Goal: Task Accomplishment & Management: Manage account settings

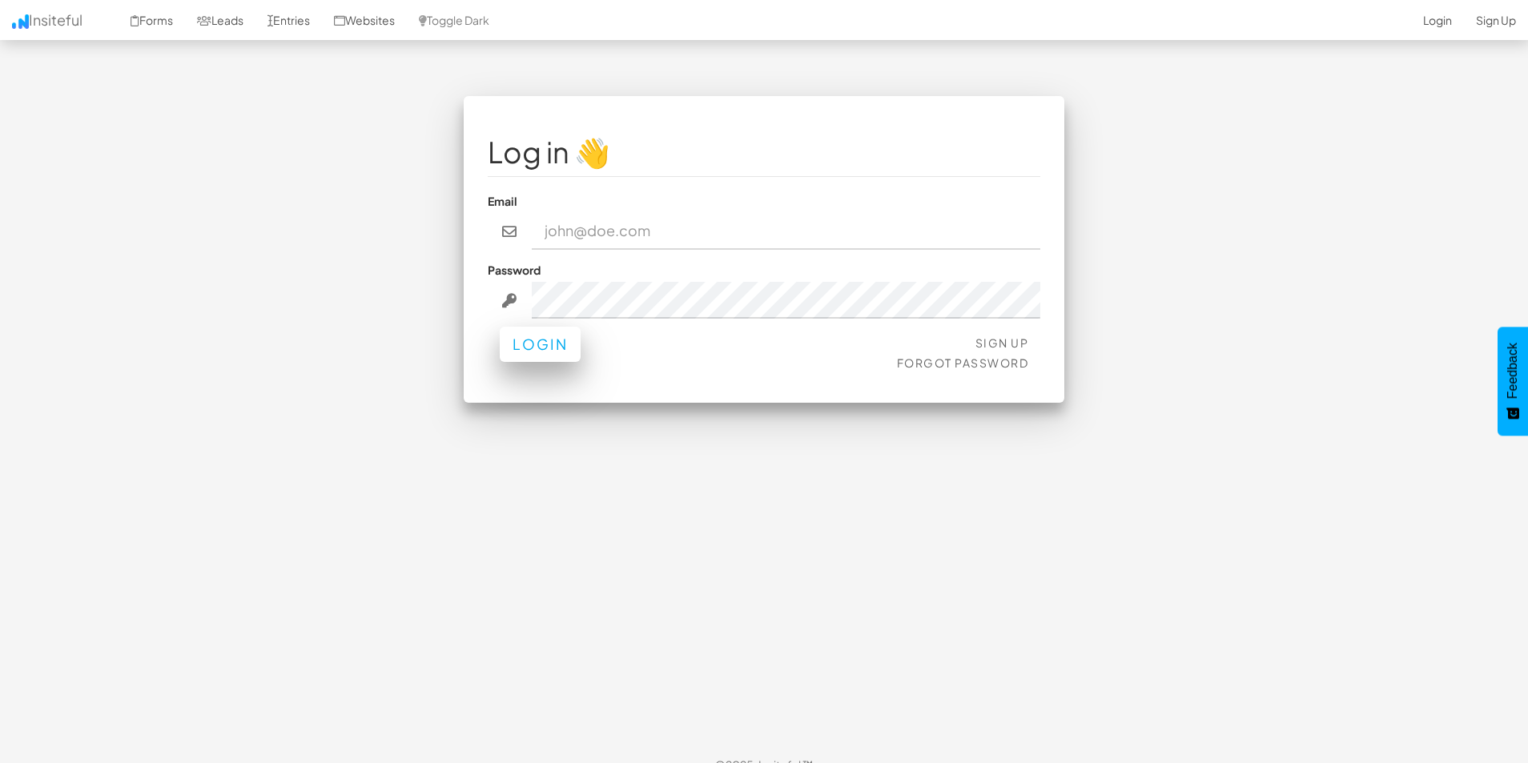
type input "elizabeths@chetu.com"
click at [530, 343] on button "Login" at bounding box center [540, 344] width 81 height 35
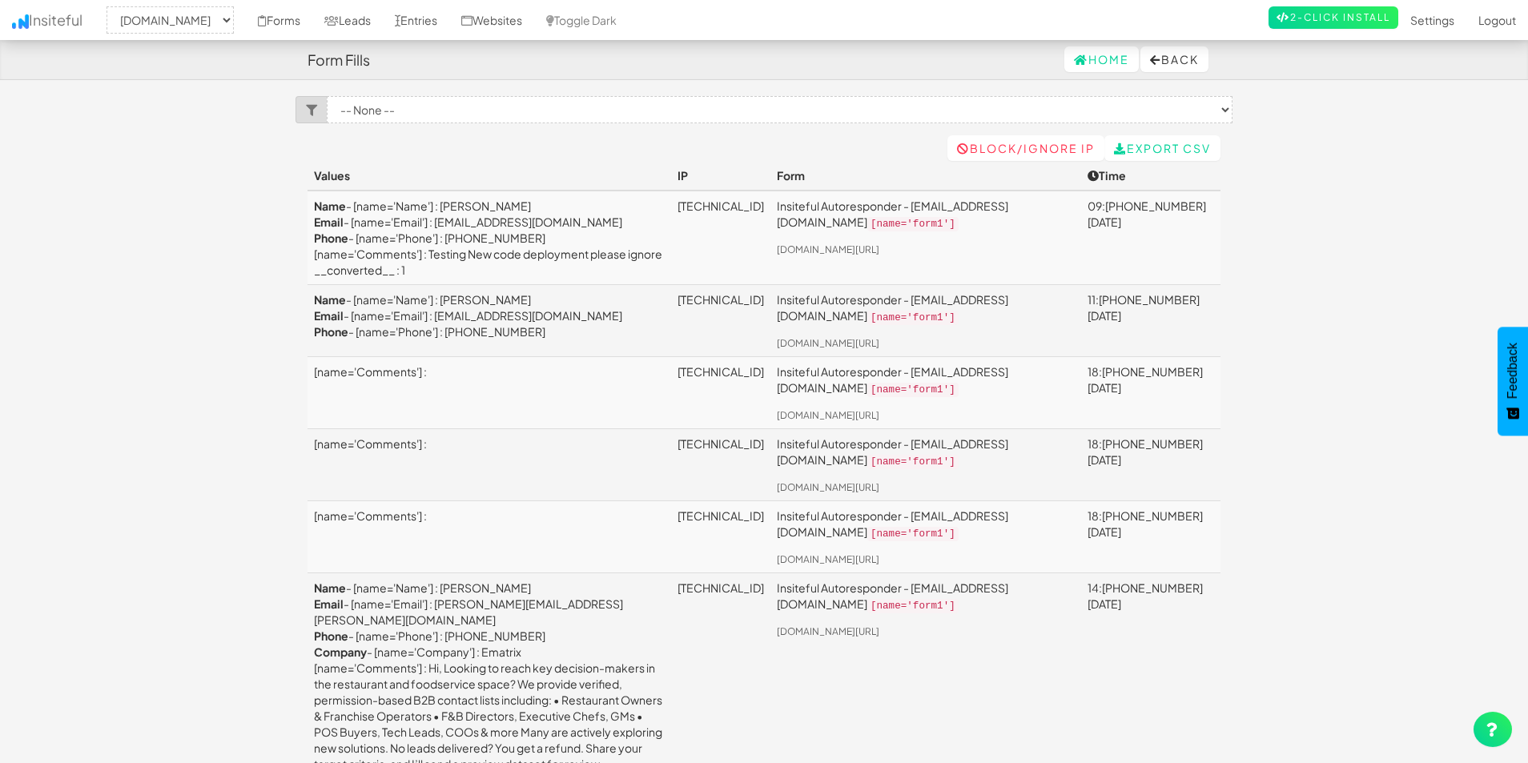
select select "1980"
click at [534, 22] on link "Websites" at bounding box center [491, 20] width 85 height 40
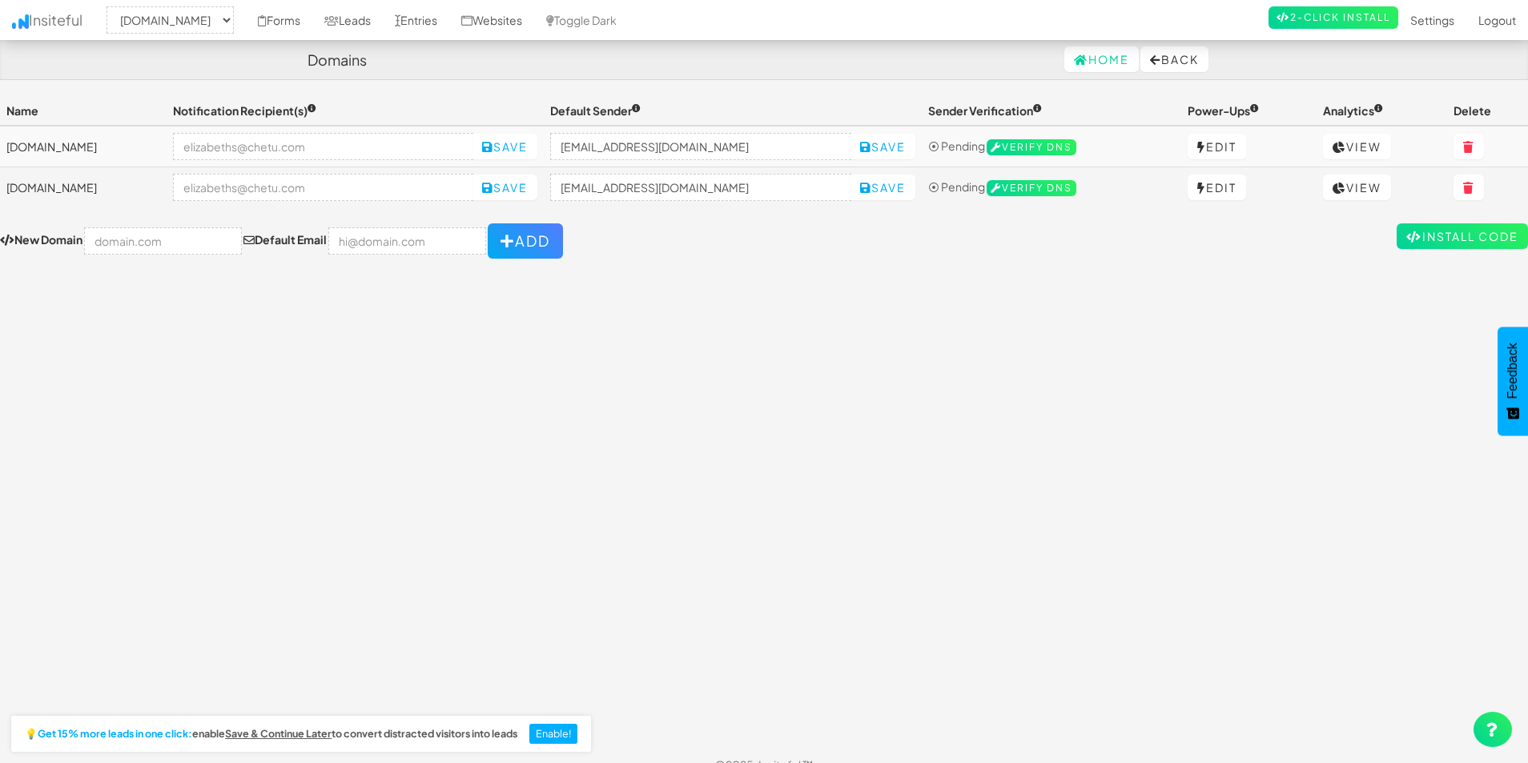
select select "1980"
click at [1221, 139] on link "Edit" at bounding box center [1217, 147] width 58 height 26
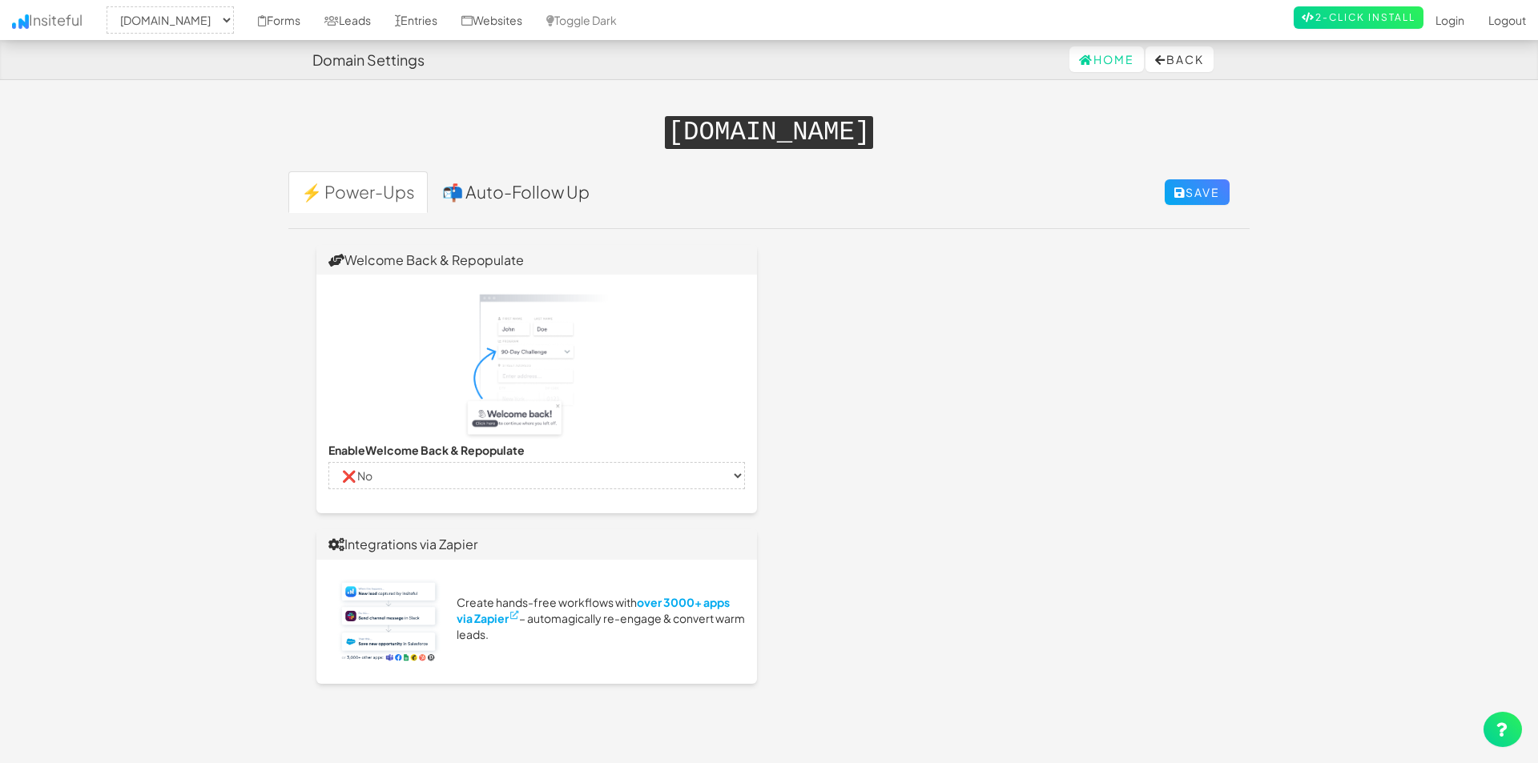
select select "1980"
select select "false"
select select "true"
select select "false"
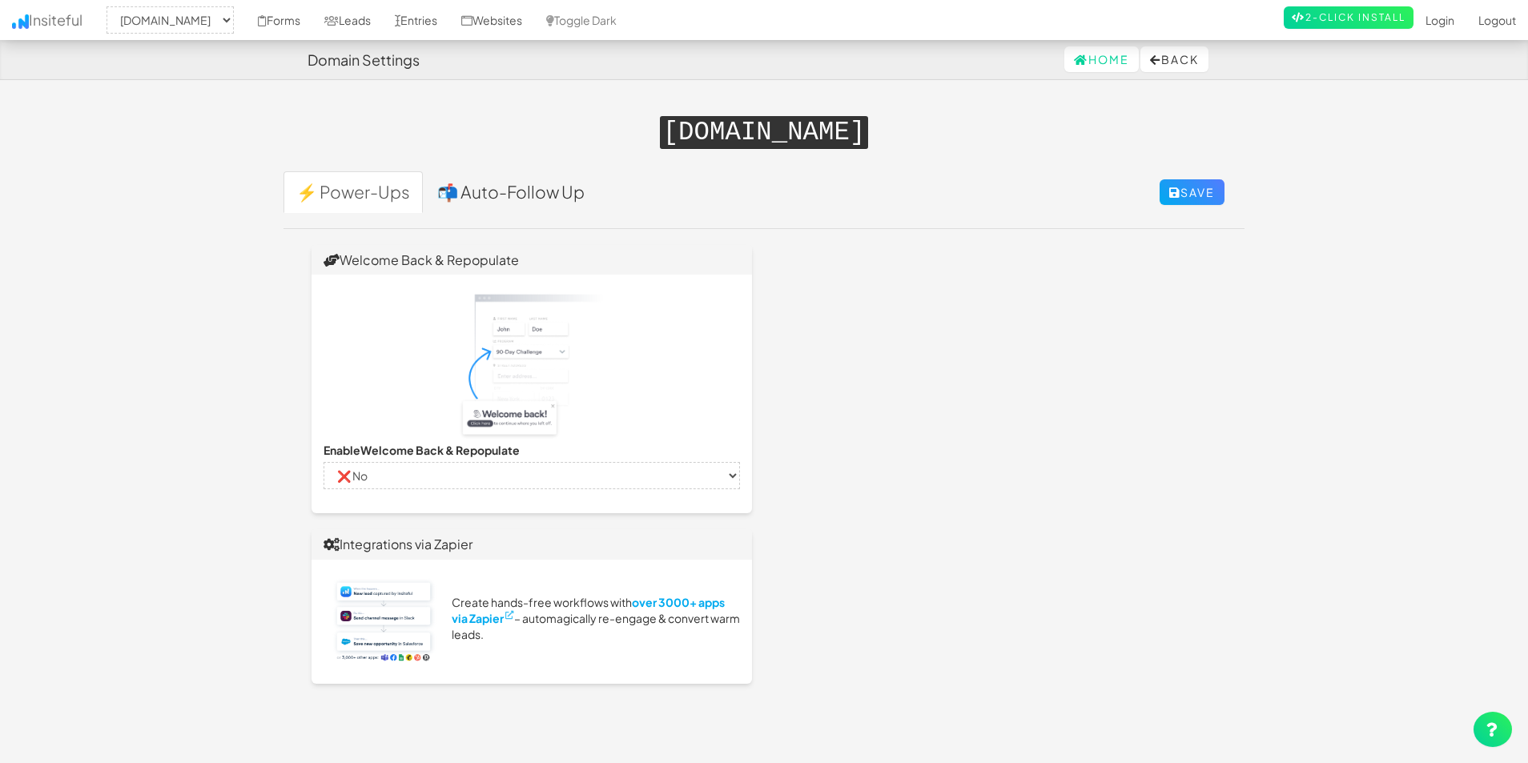
select select "false"
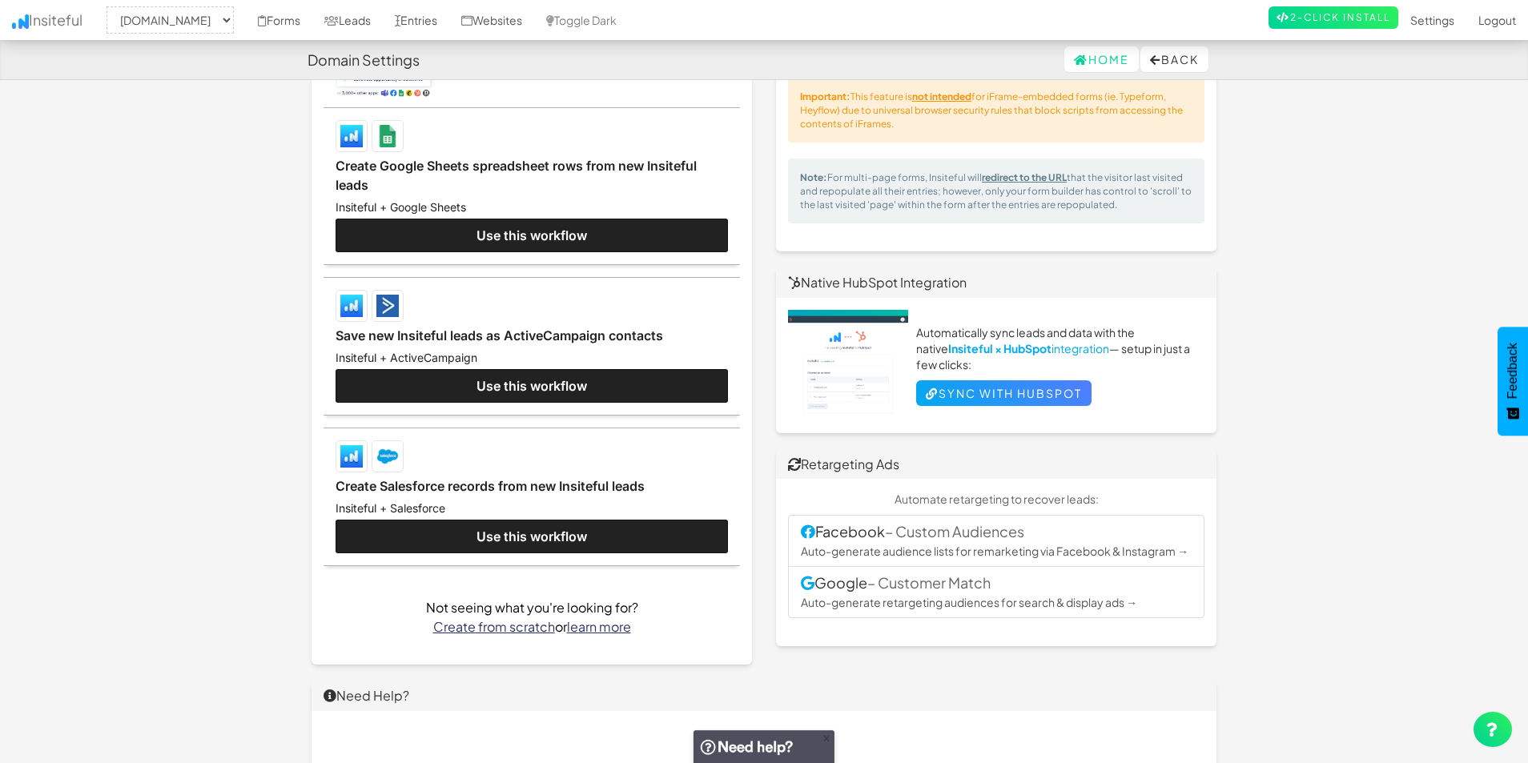
scroll to position [320, 0]
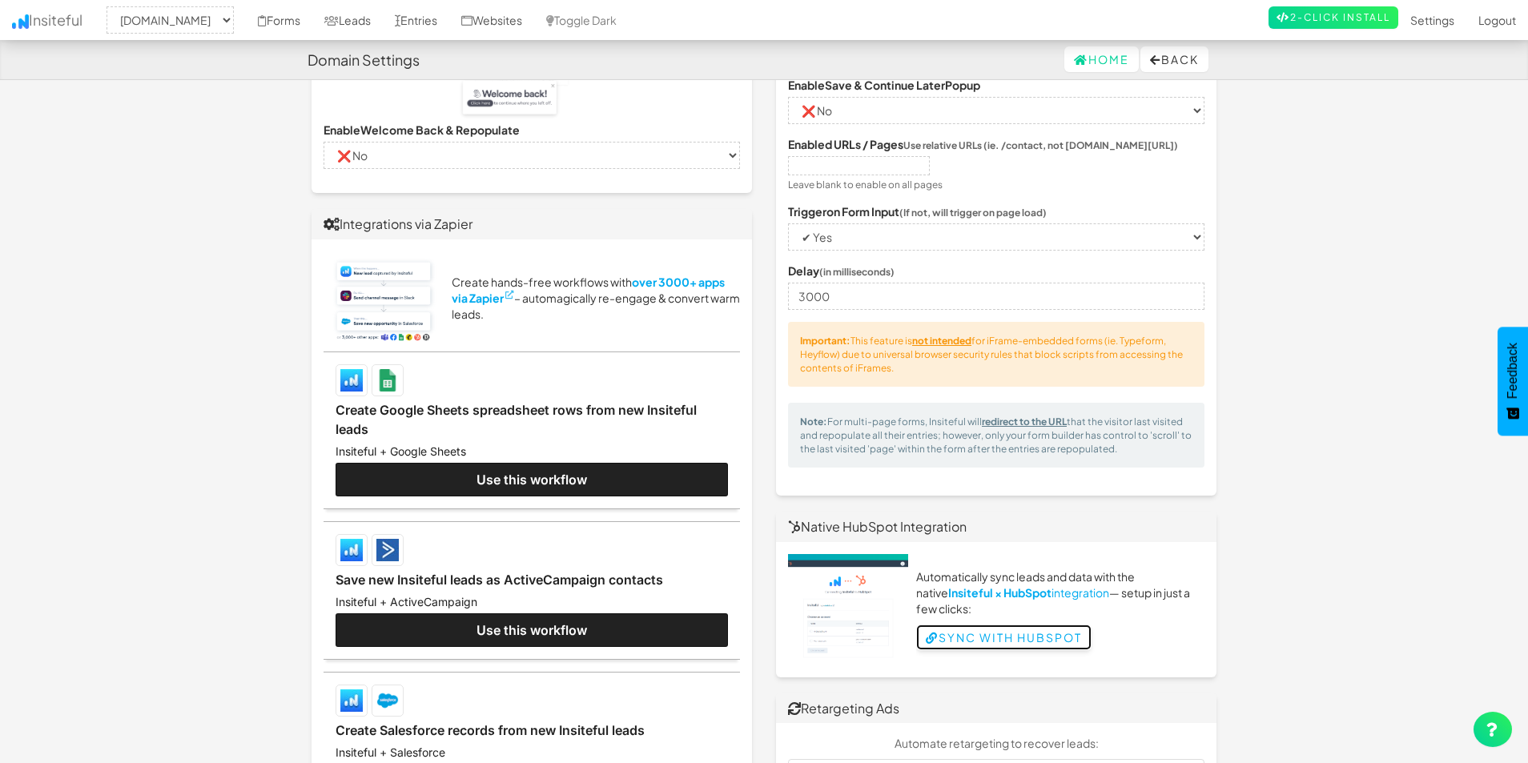
click at [1017, 628] on link "Sync with HubSpot" at bounding box center [1003, 638] width 175 height 26
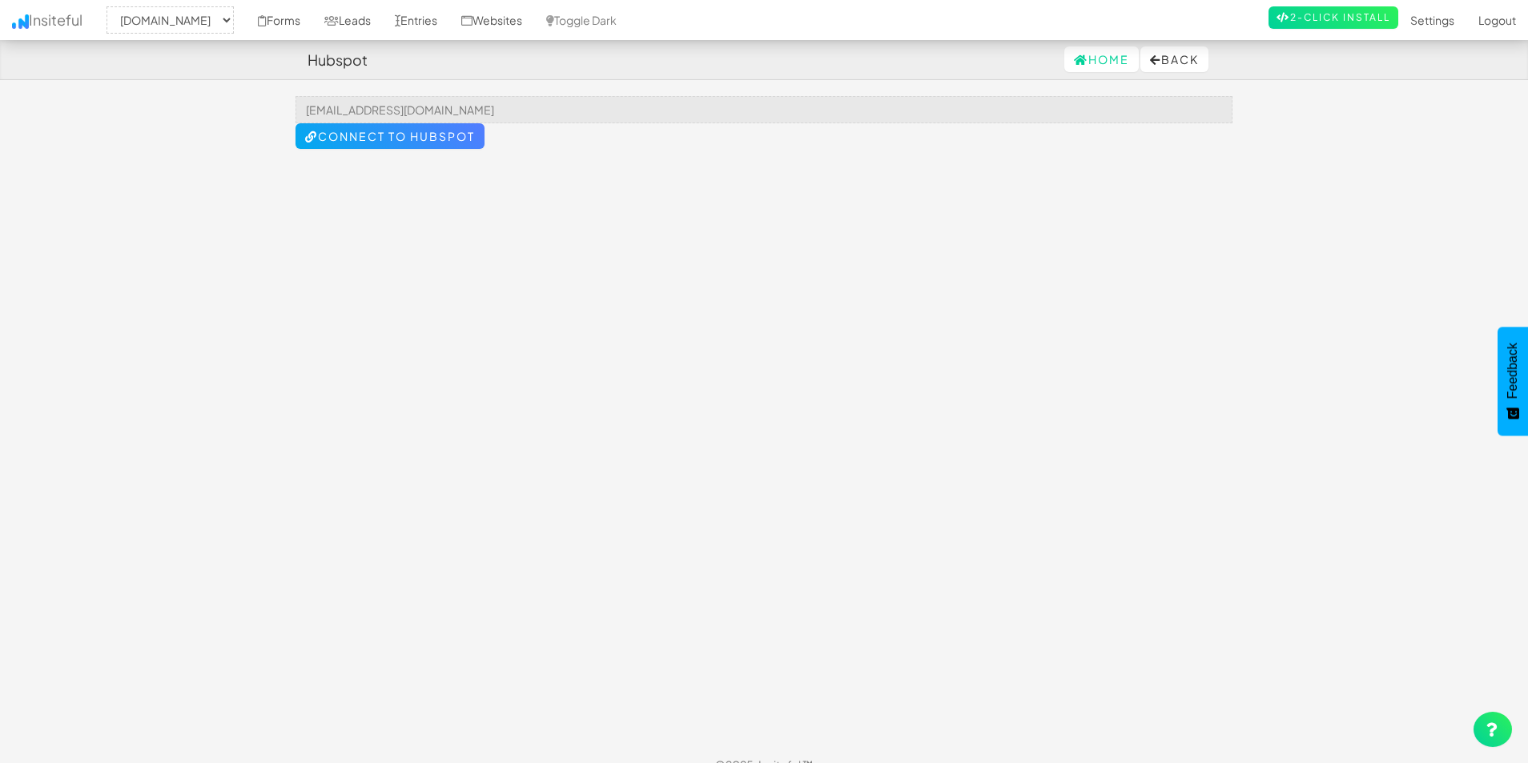
select select "1980"
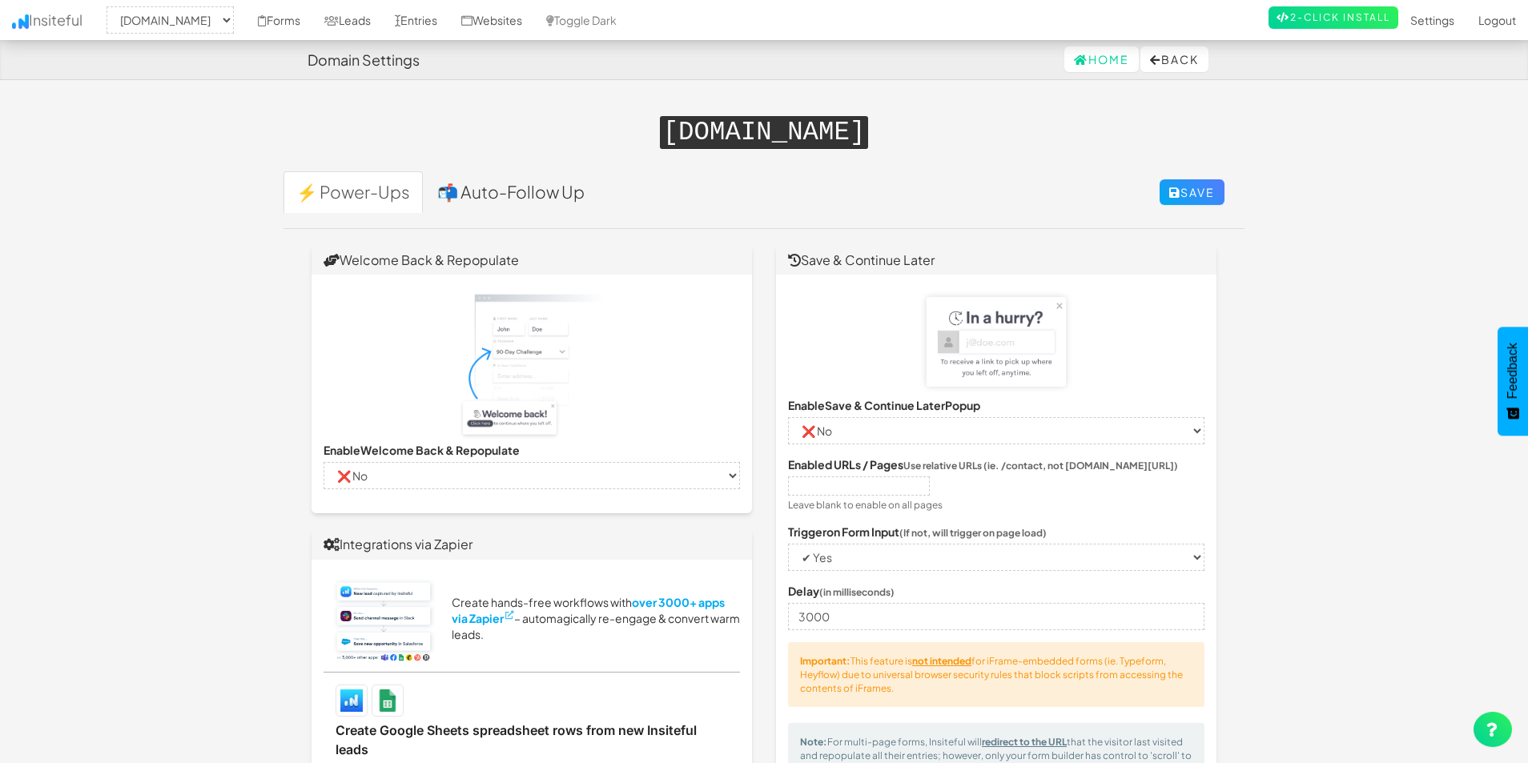
select select "1980"
select select "false"
select select "true"
select select "false"
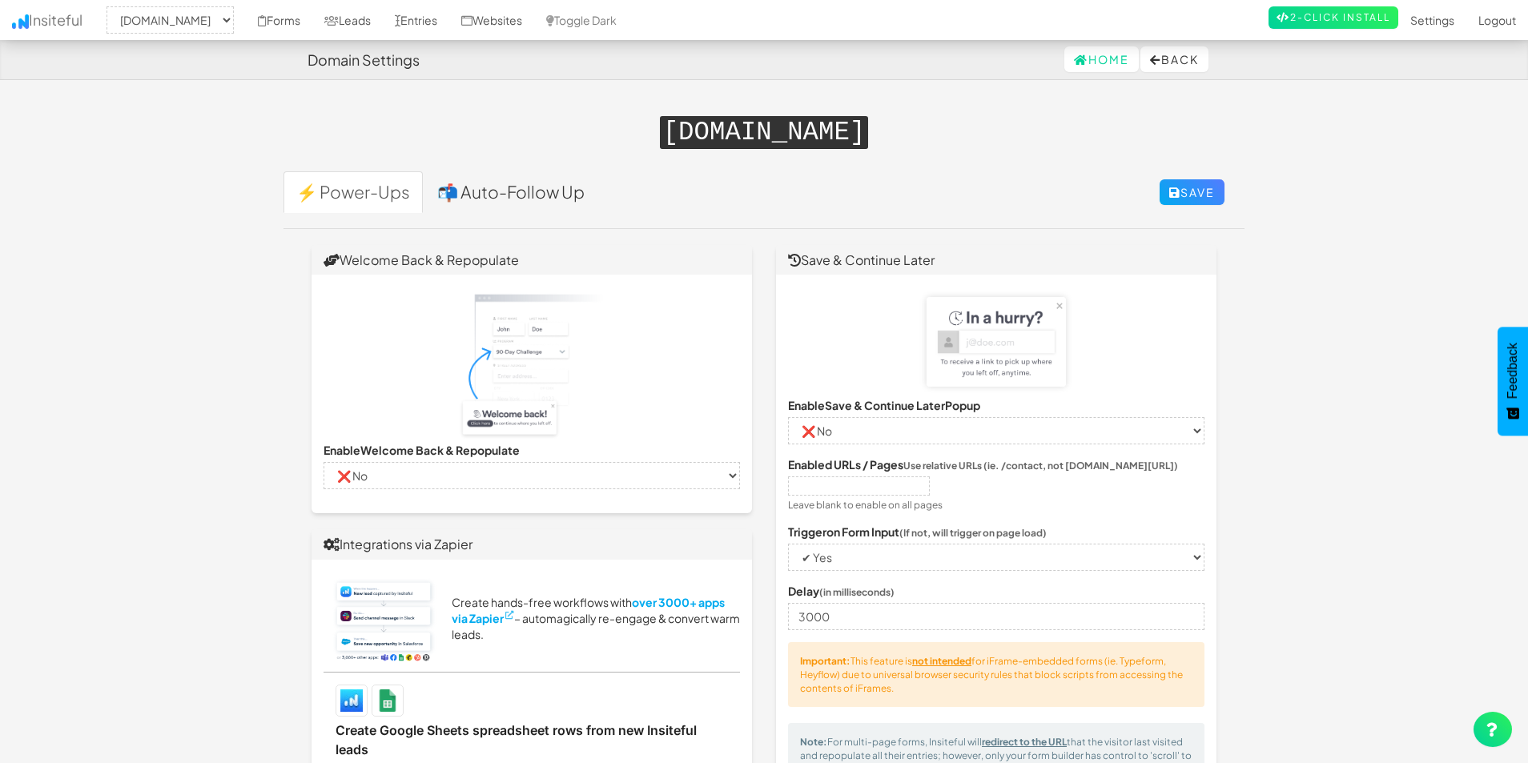
select select "false"
click at [528, 22] on link "Websites" at bounding box center [491, 20] width 85 height 40
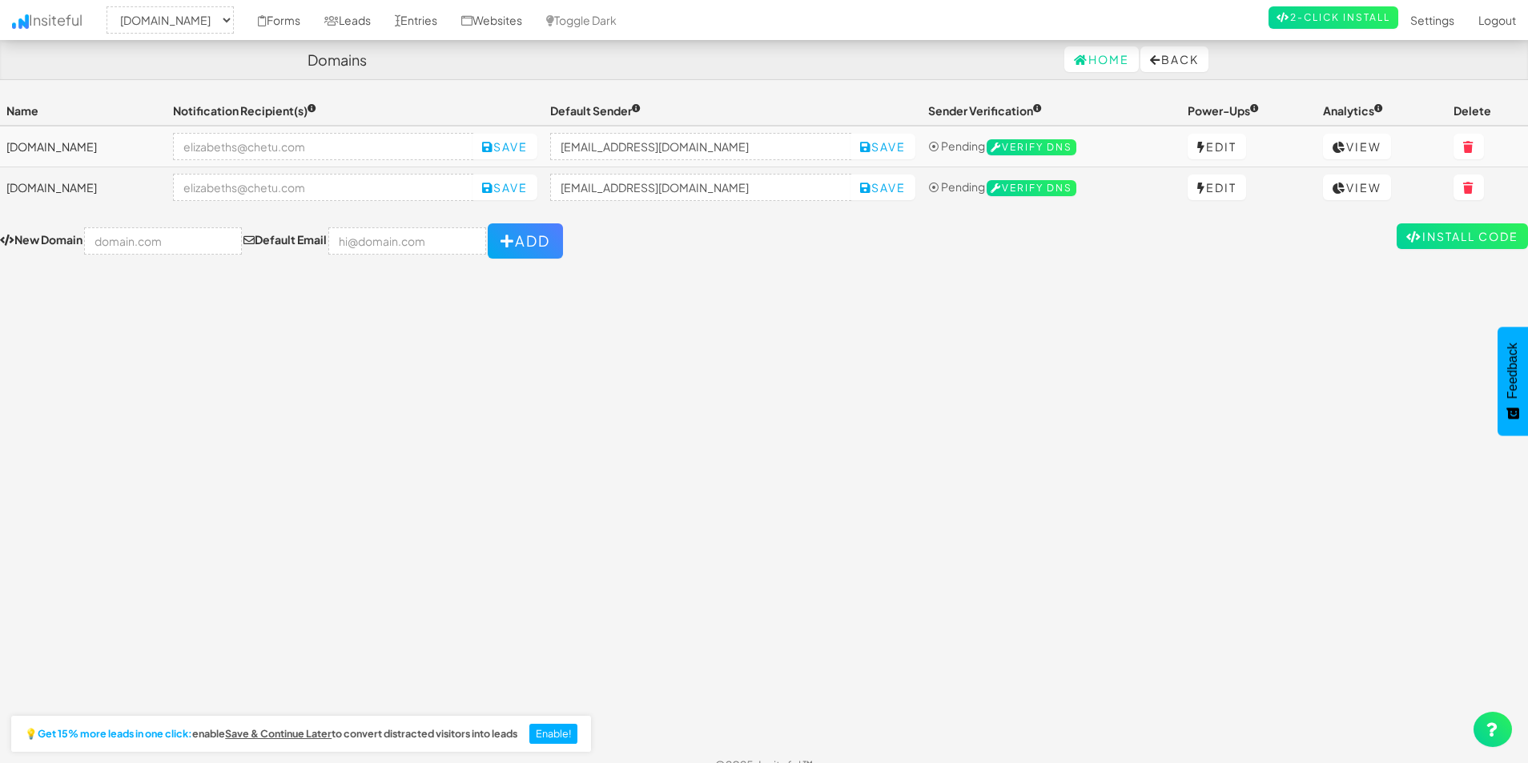
select select "1980"
click at [1228, 149] on link "Edit" at bounding box center [1217, 147] width 58 height 26
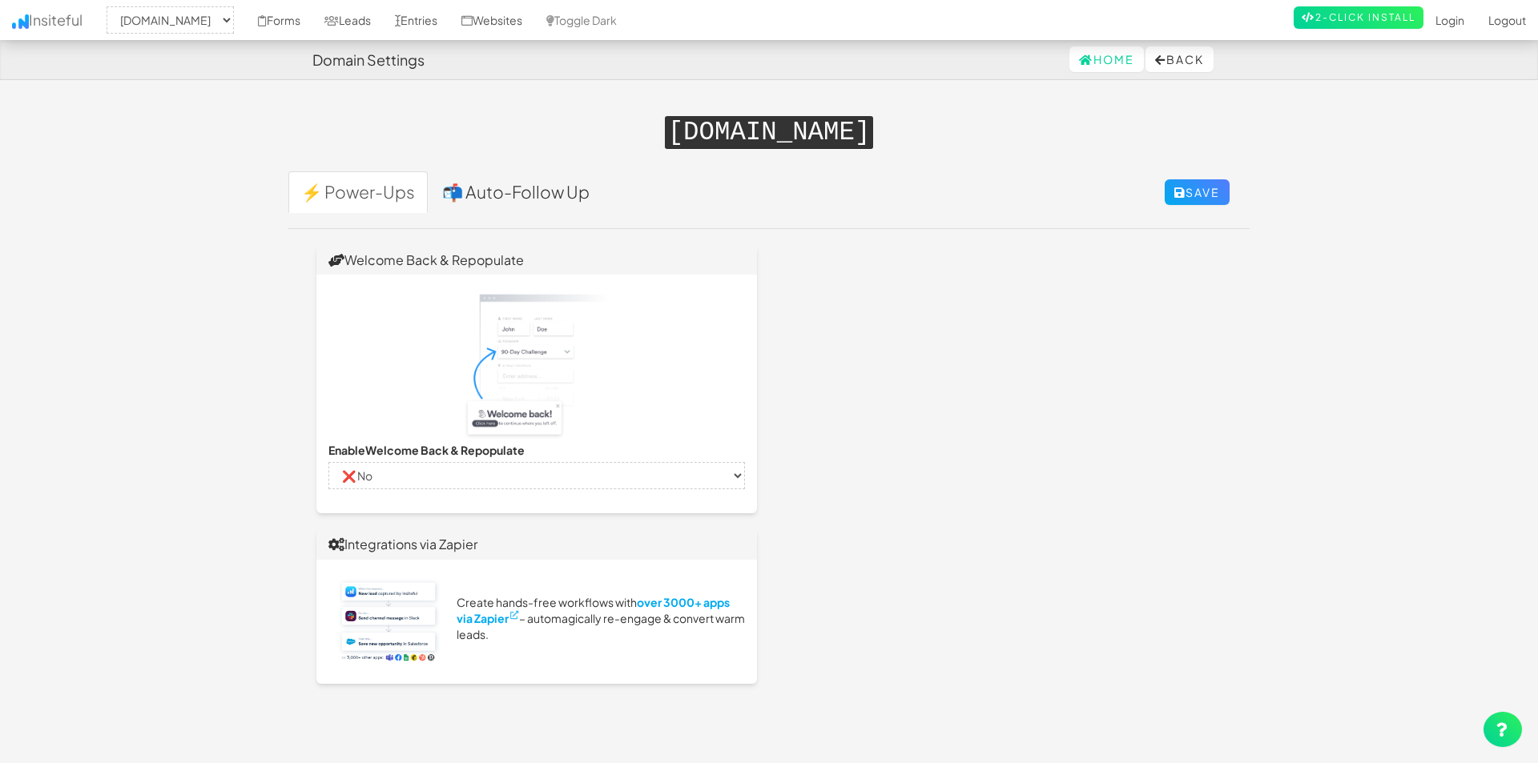
select select "1980"
select select "false"
select select "true"
select select "false"
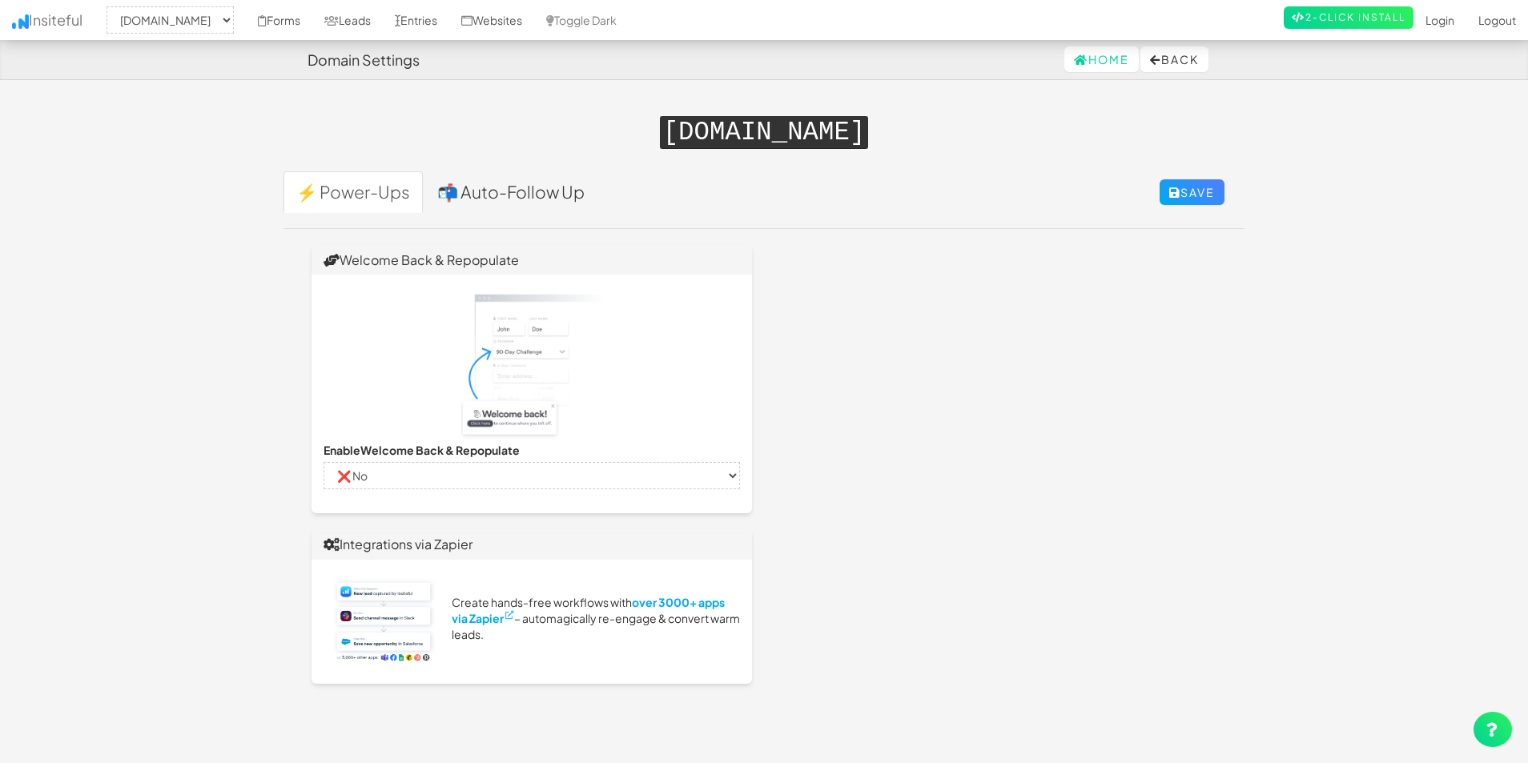
select select "false"
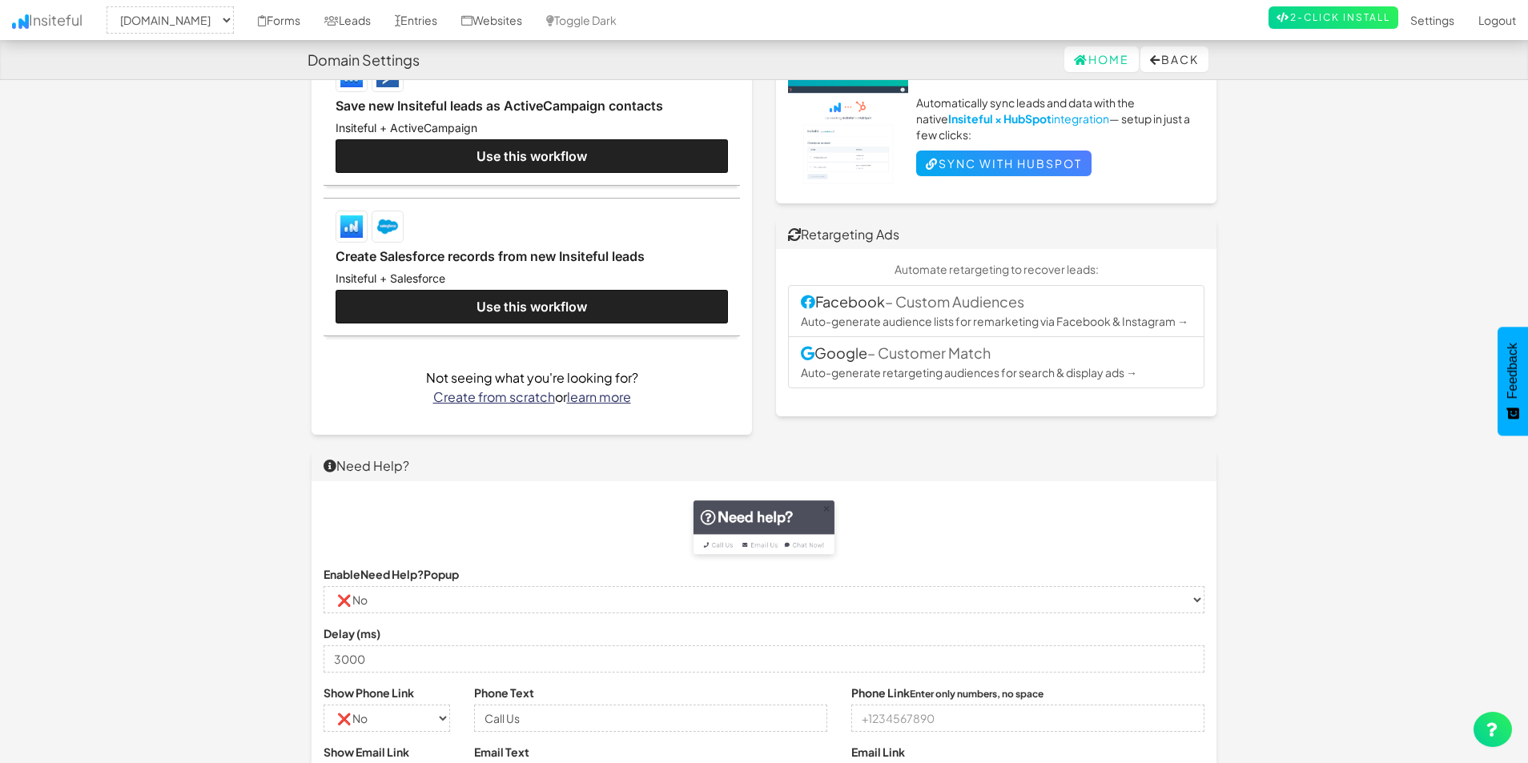
scroll to position [659, 0]
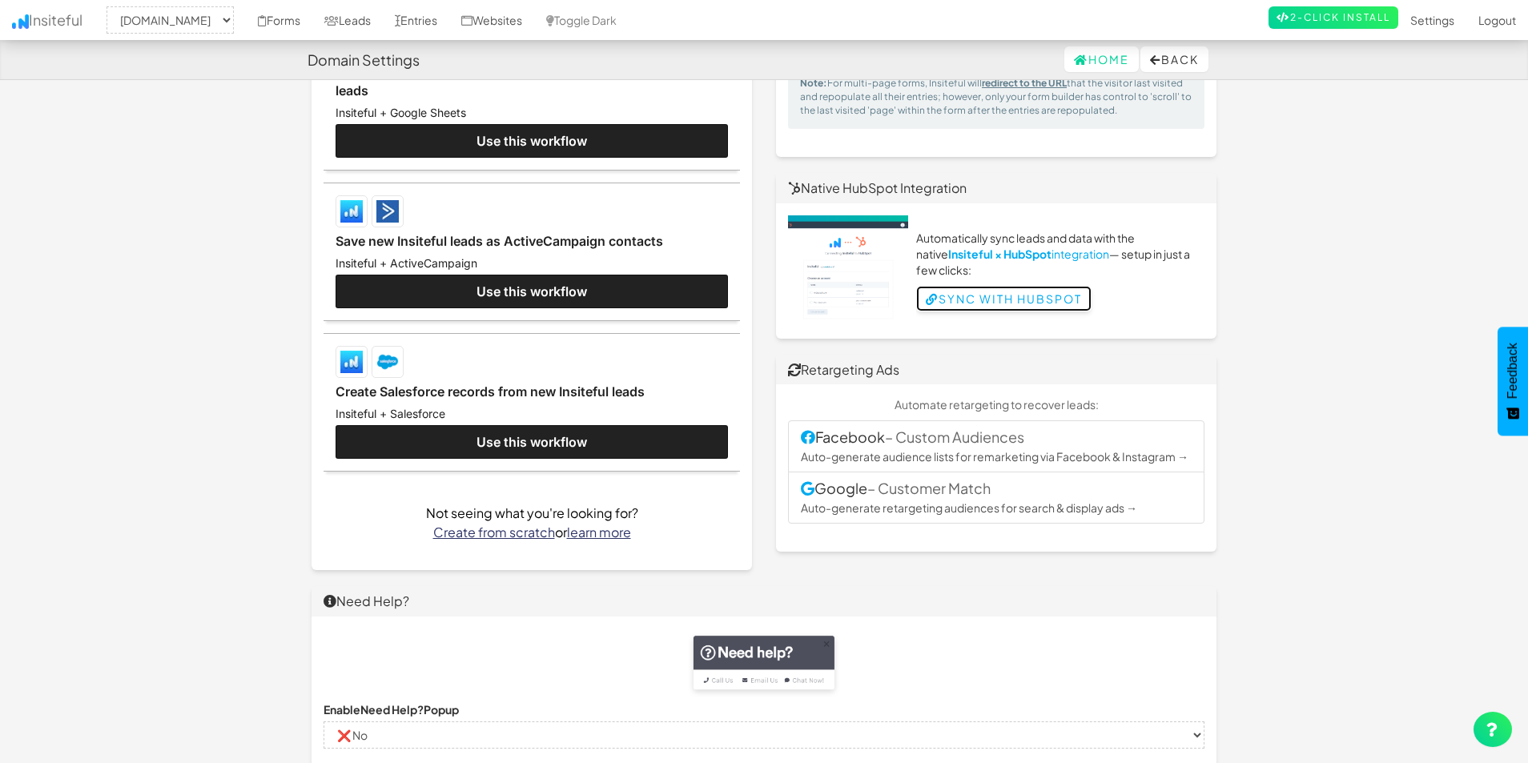
click at [1011, 294] on link "Sync with HubSpot" at bounding box center [1003, 299] width 175 height 26
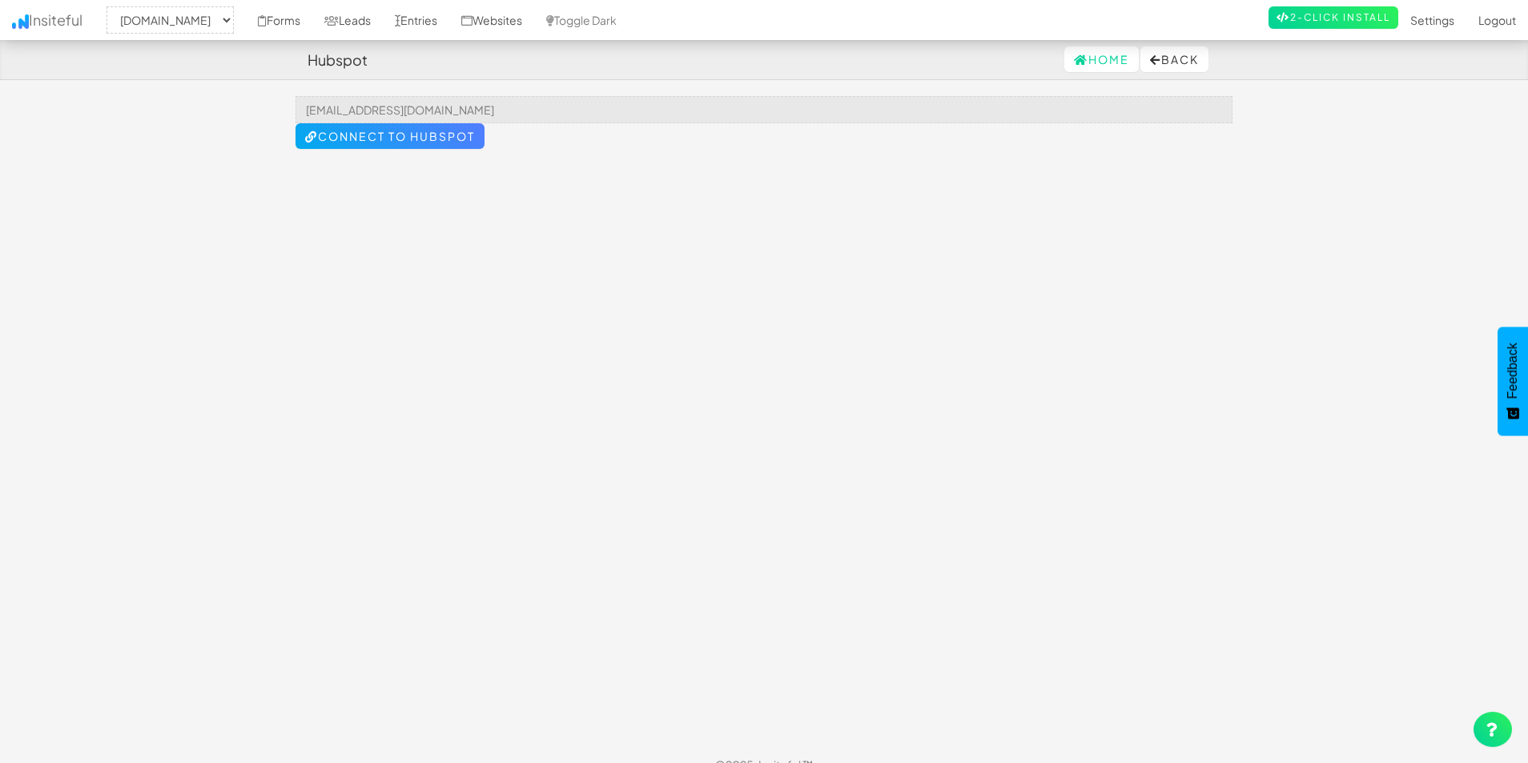
select select "1980"
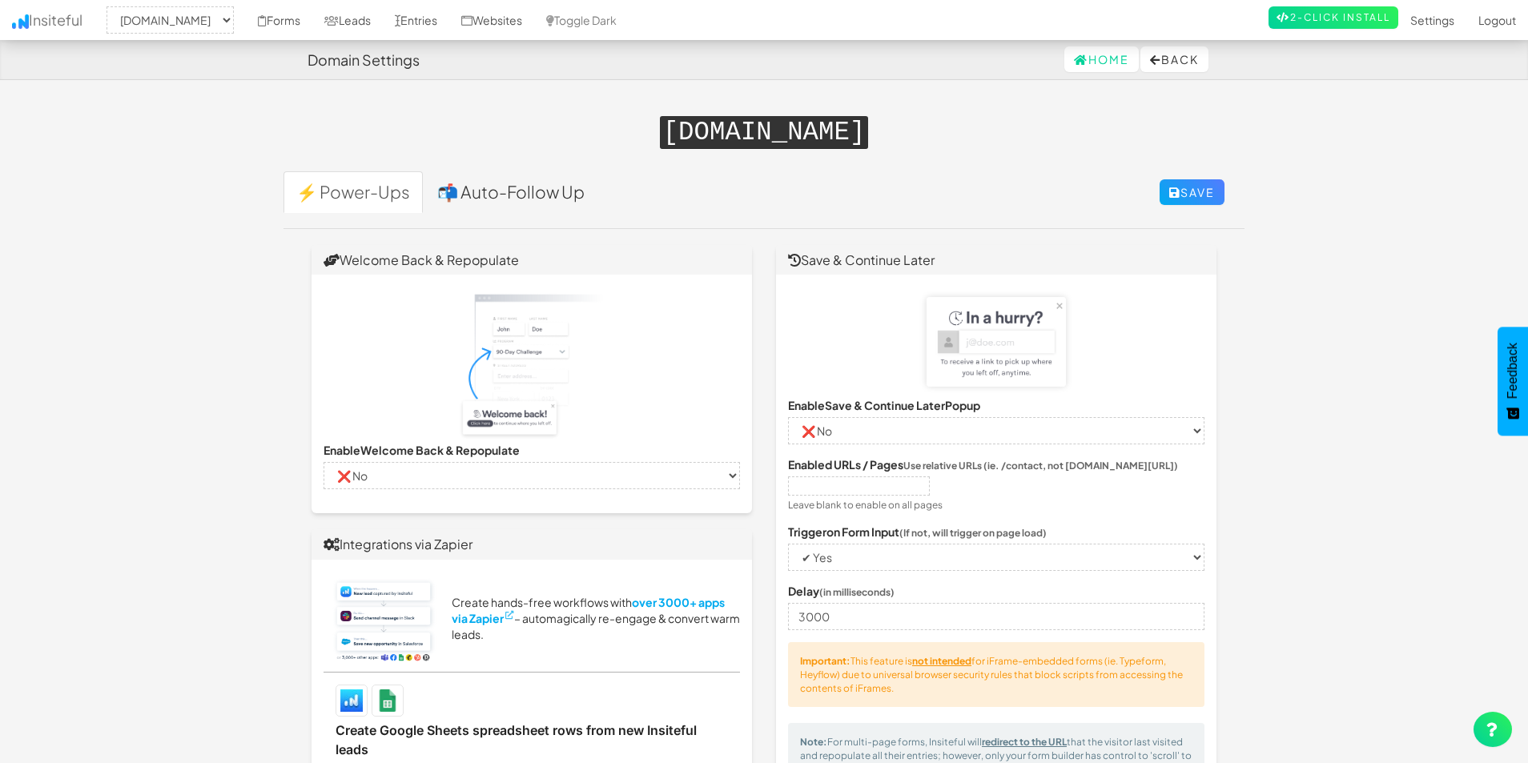
select select "1980"
select select "false"
select select "true"
select select "false"
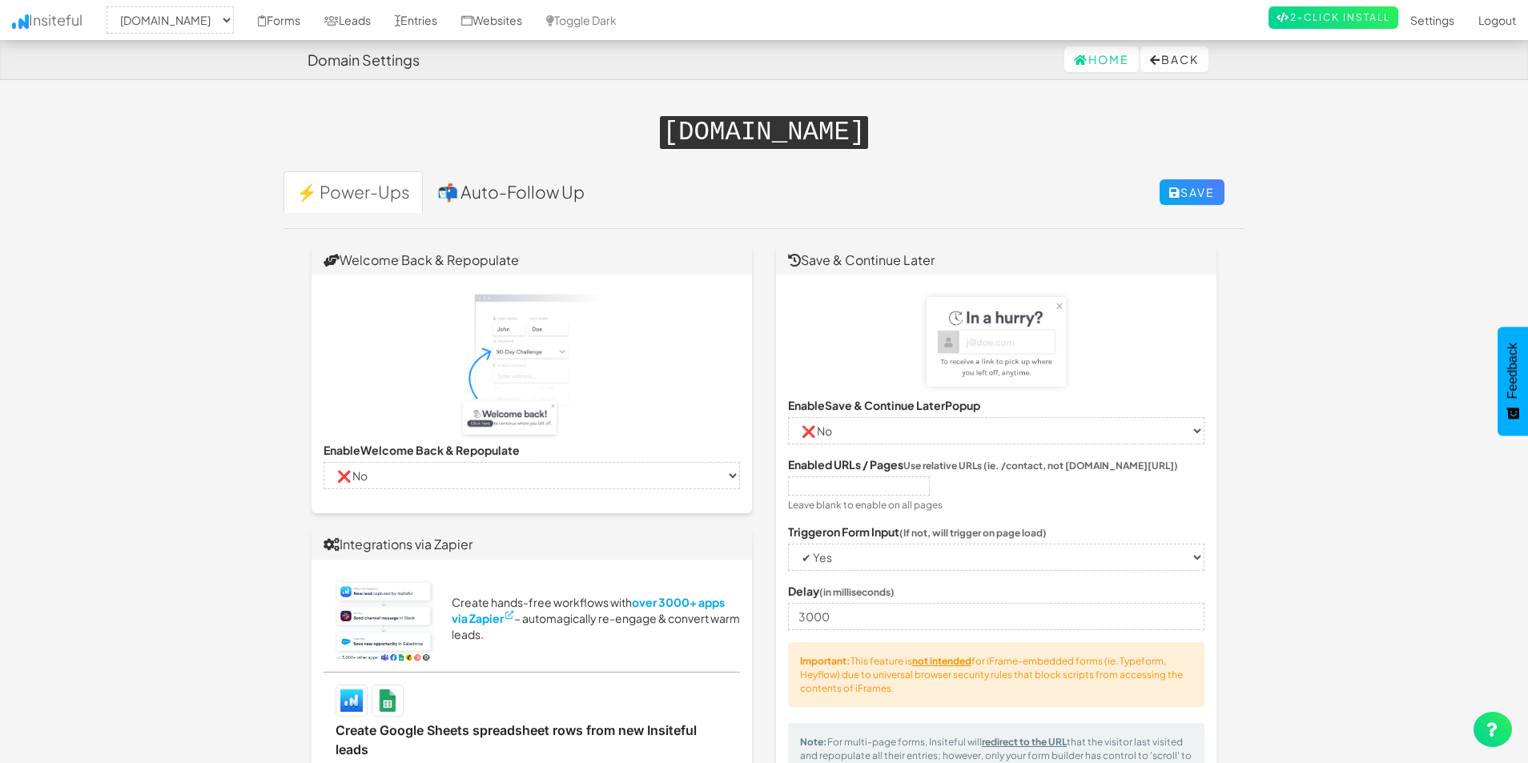
select select "false"
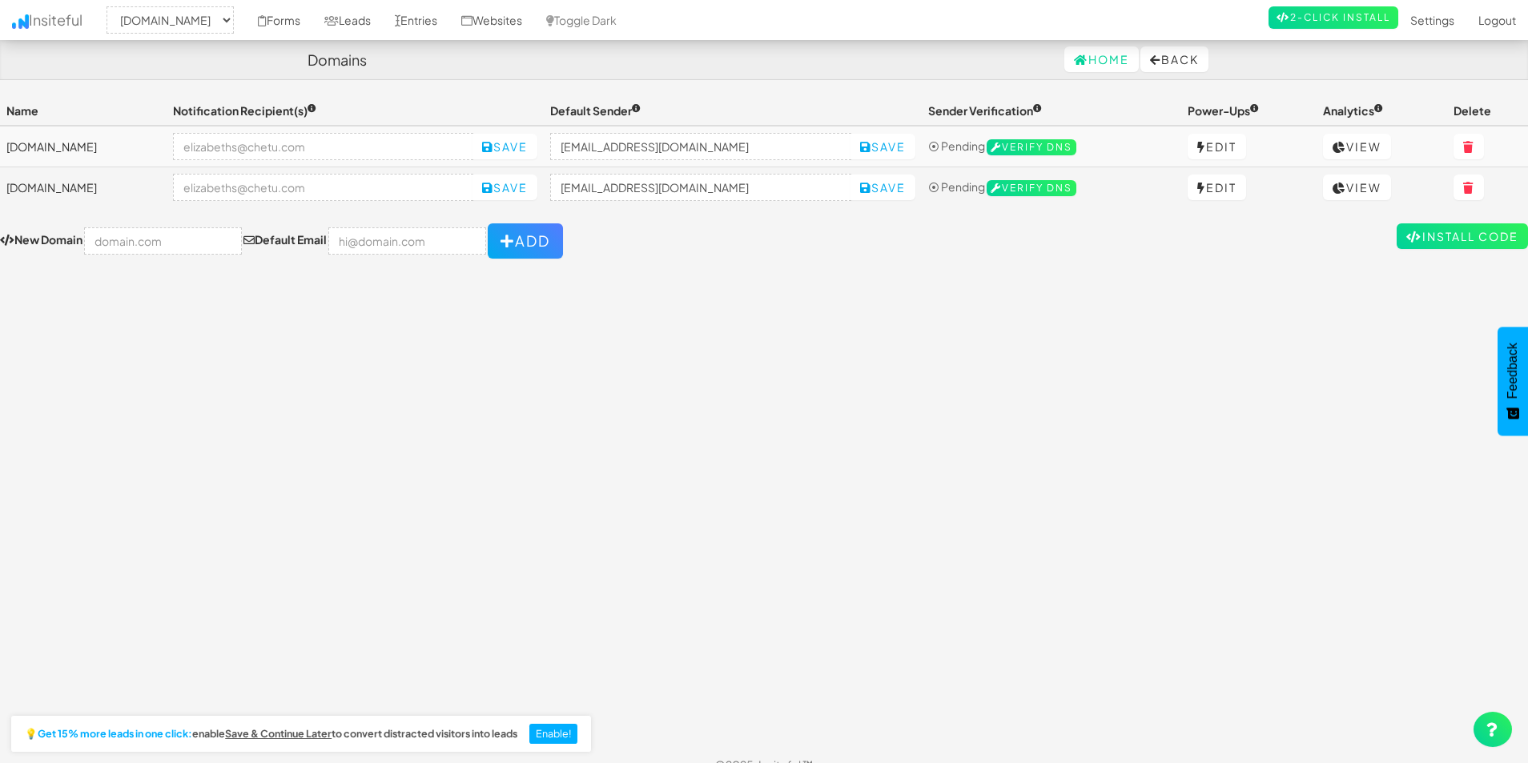
select select "1980"
